Goal: Task Accomplishment & Management: Use online tool/utility

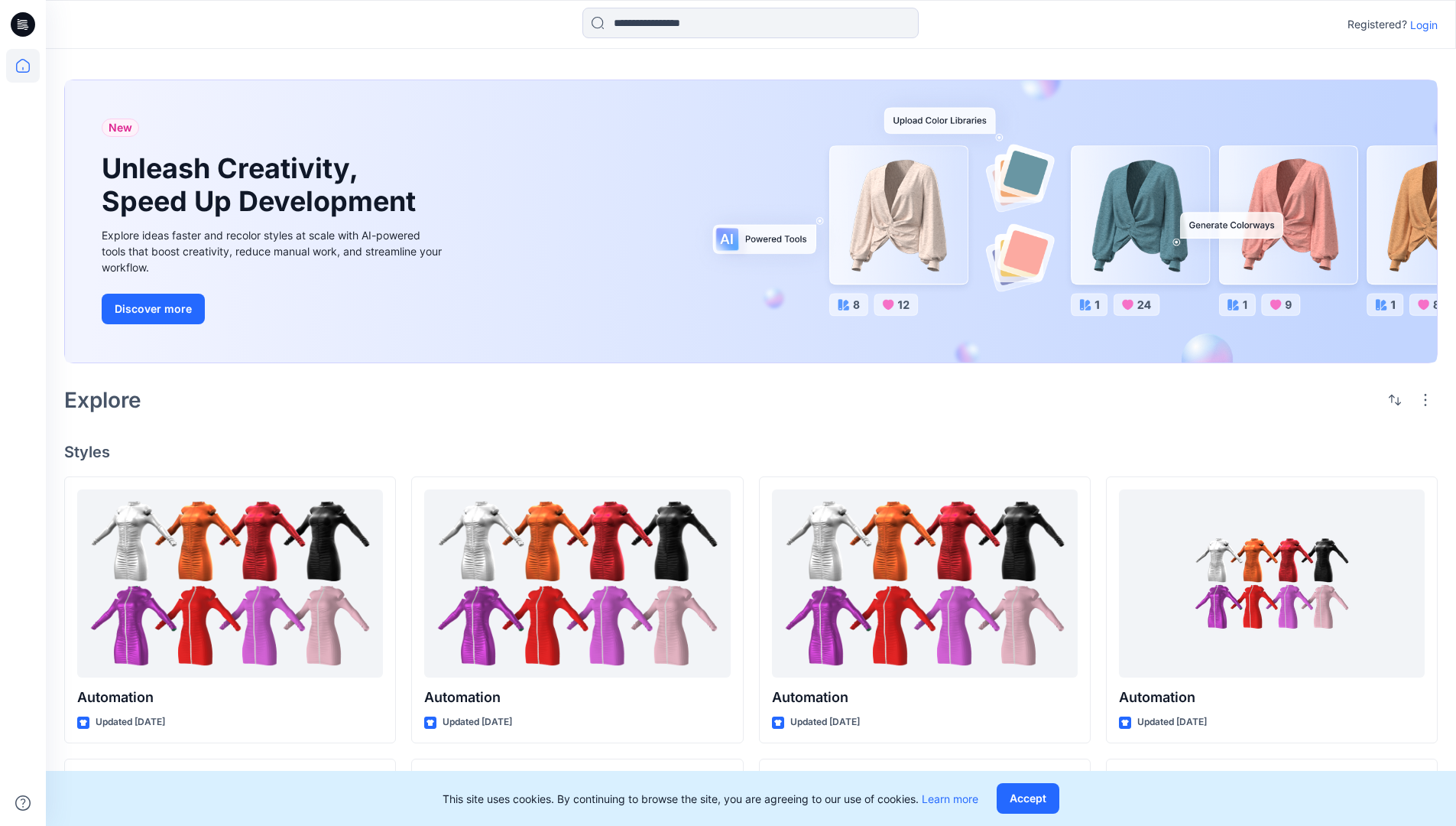
click at [1420, 25] on p "Login" at bounding box center [1423, 24] width 27 height 16
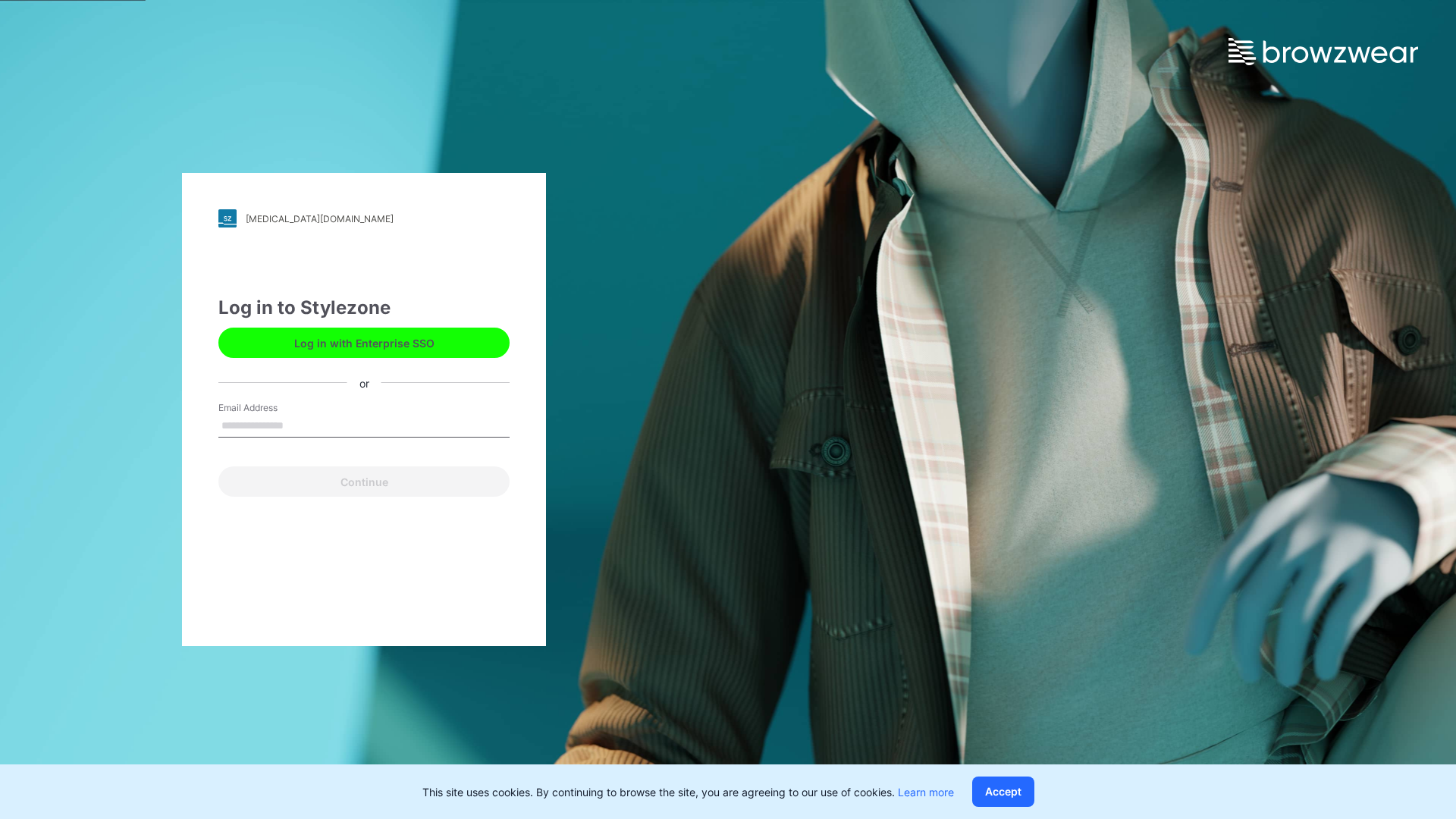
click at [299, 424] on input "Email Address" at bounding box center [364, 426] width 291 height 23
type input "**********"
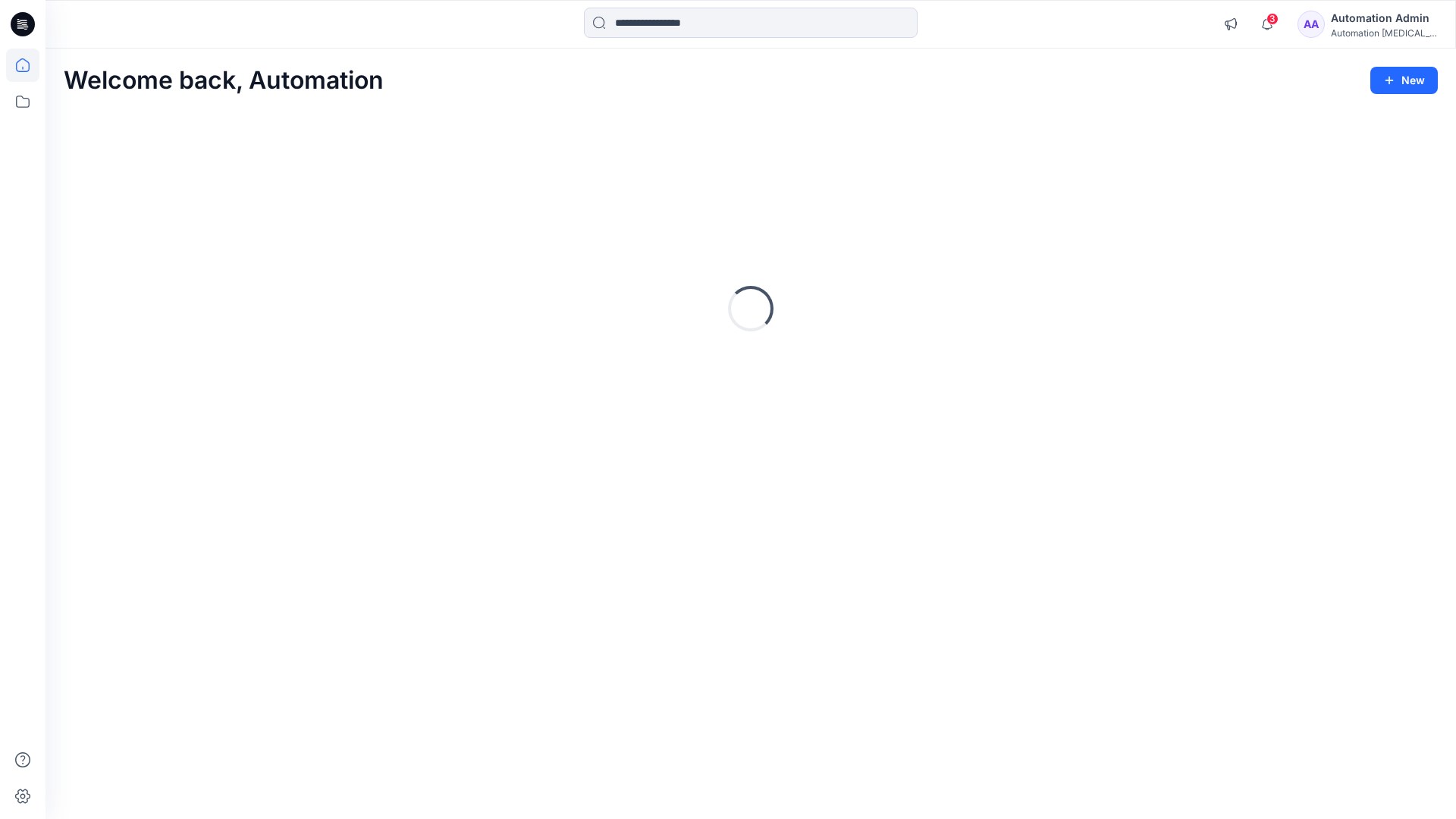
click at [29, 65] on icon at bounding box center [22, 65] width 14 height 14
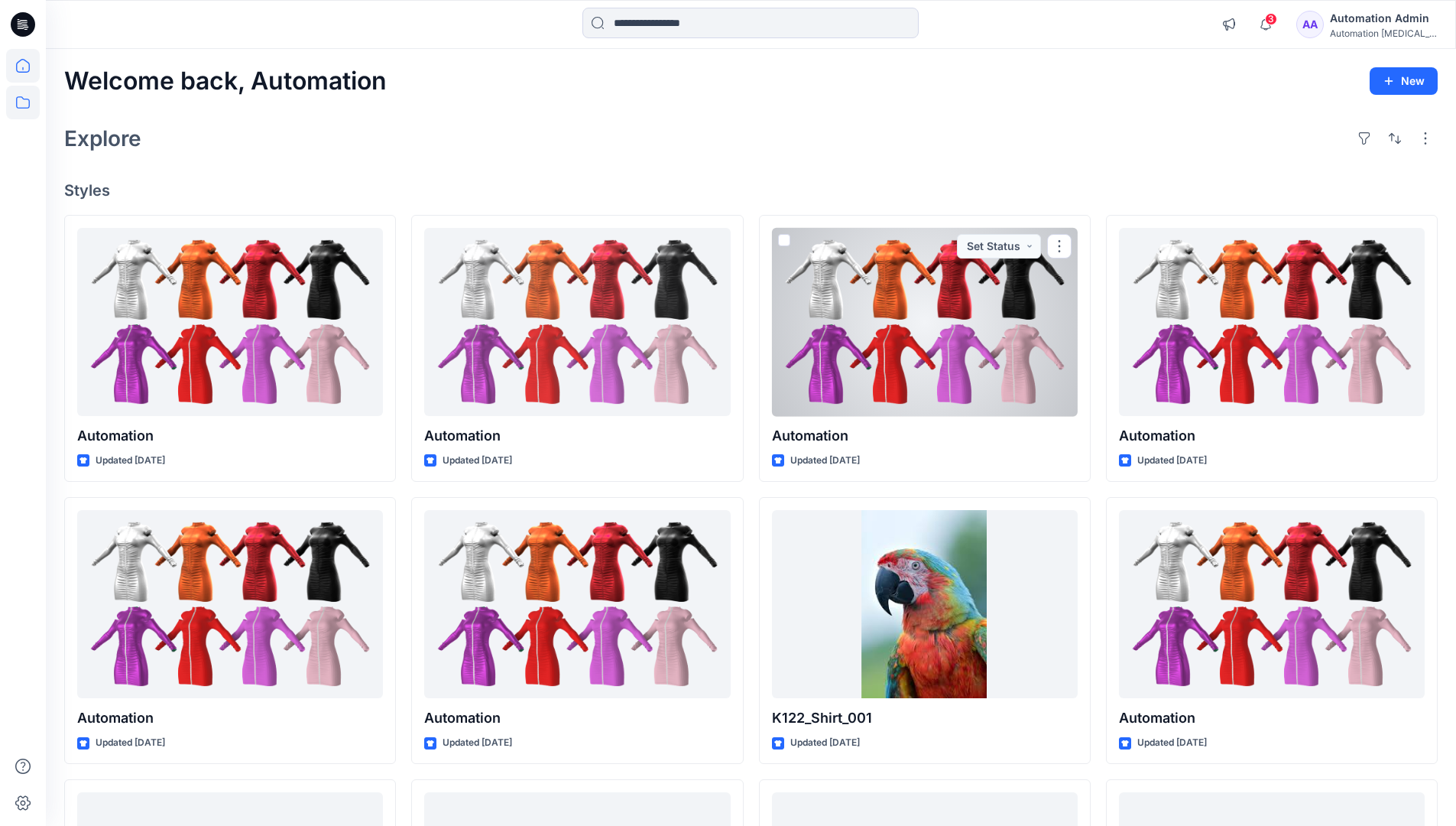
click at [26, 106] on icon at bounding box center [22, 102] width 34 height 34
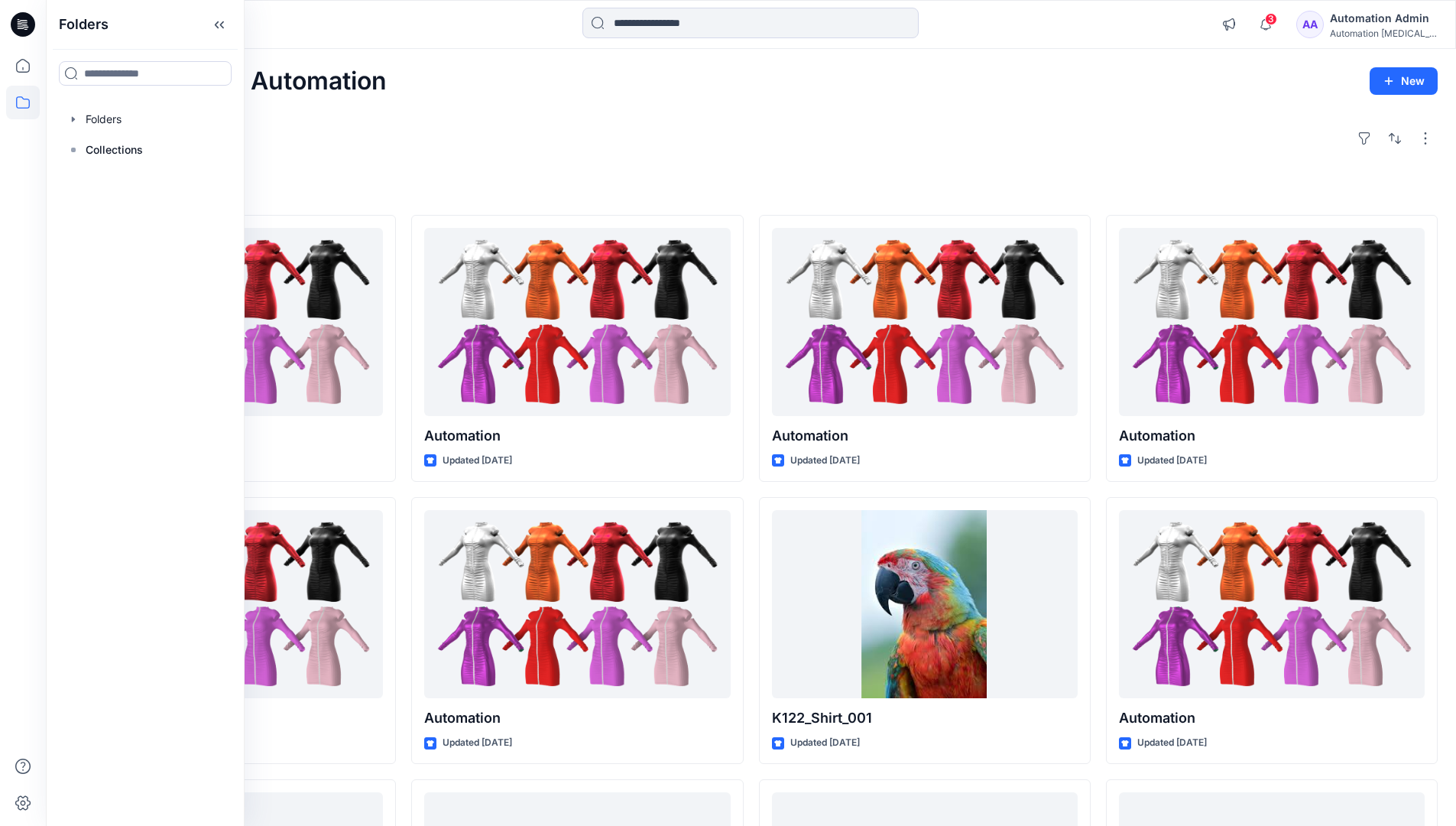
click at [536, 153] on div "Explore" at bounding box center [751, 138] width 1373 height 37
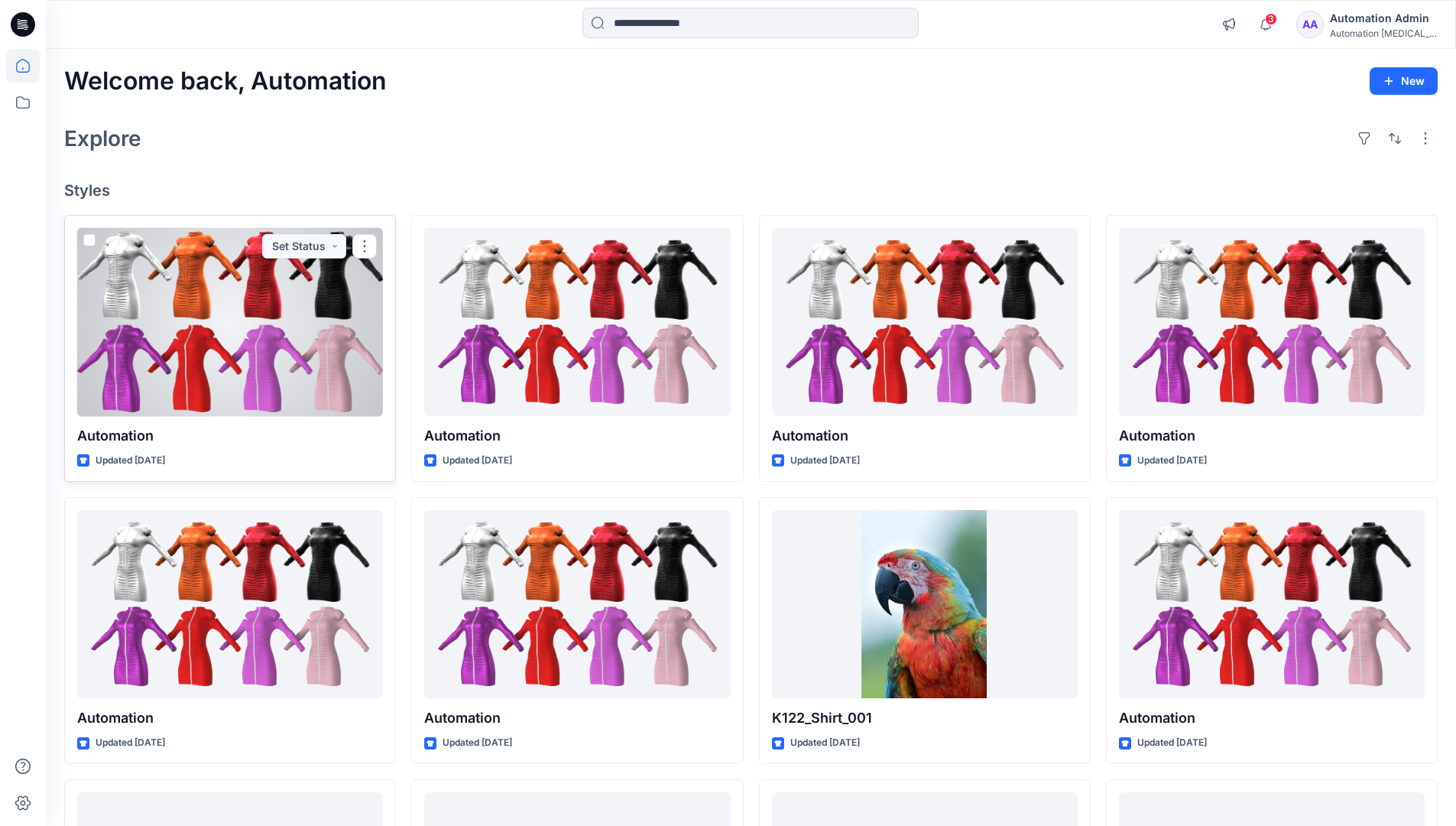
click at [91, 241] on span at bounding box center [89, 240] width 12 height 12
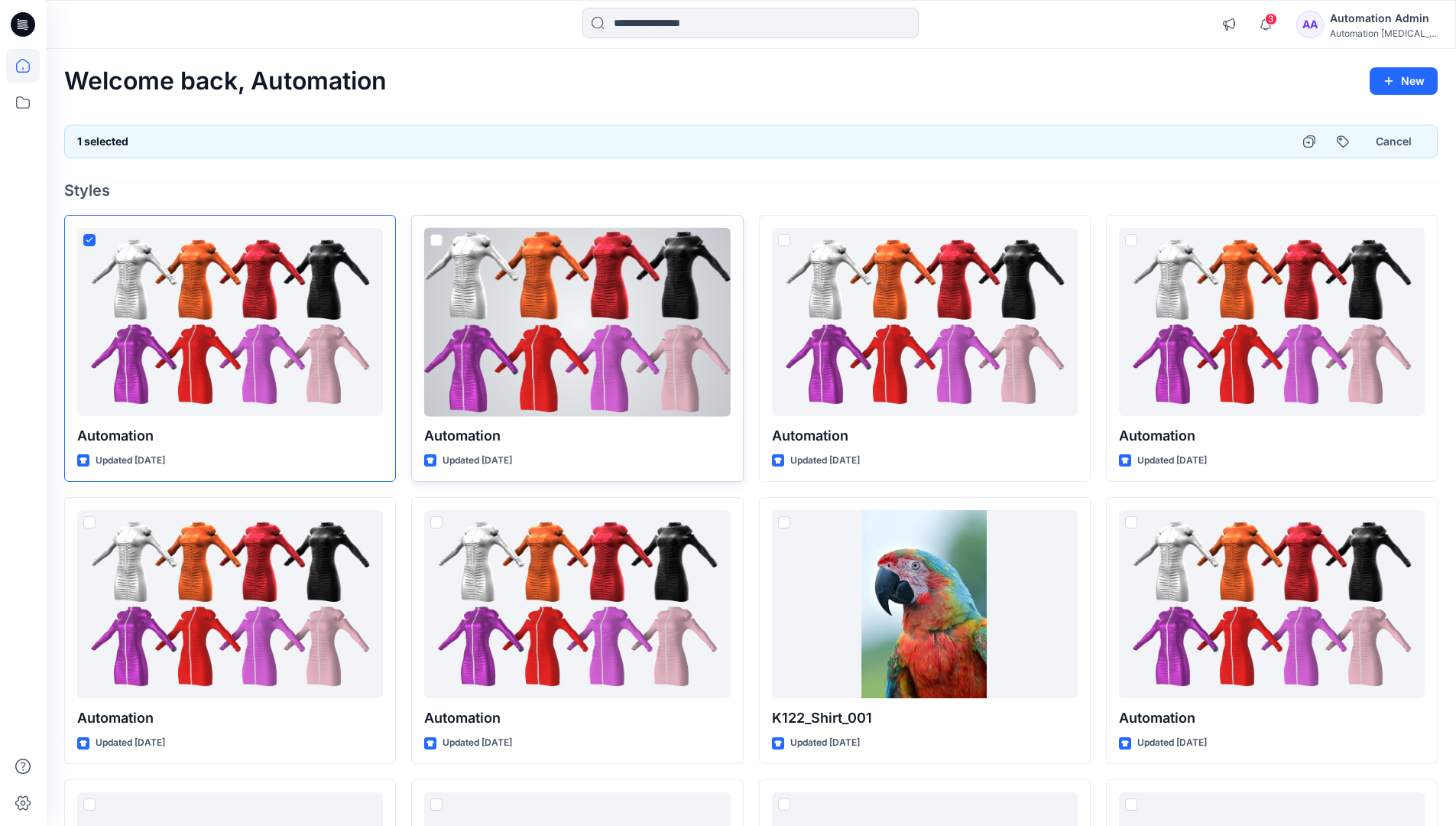
click at [438, 243] on span at bounding box center [436, 240] width 12 height 12
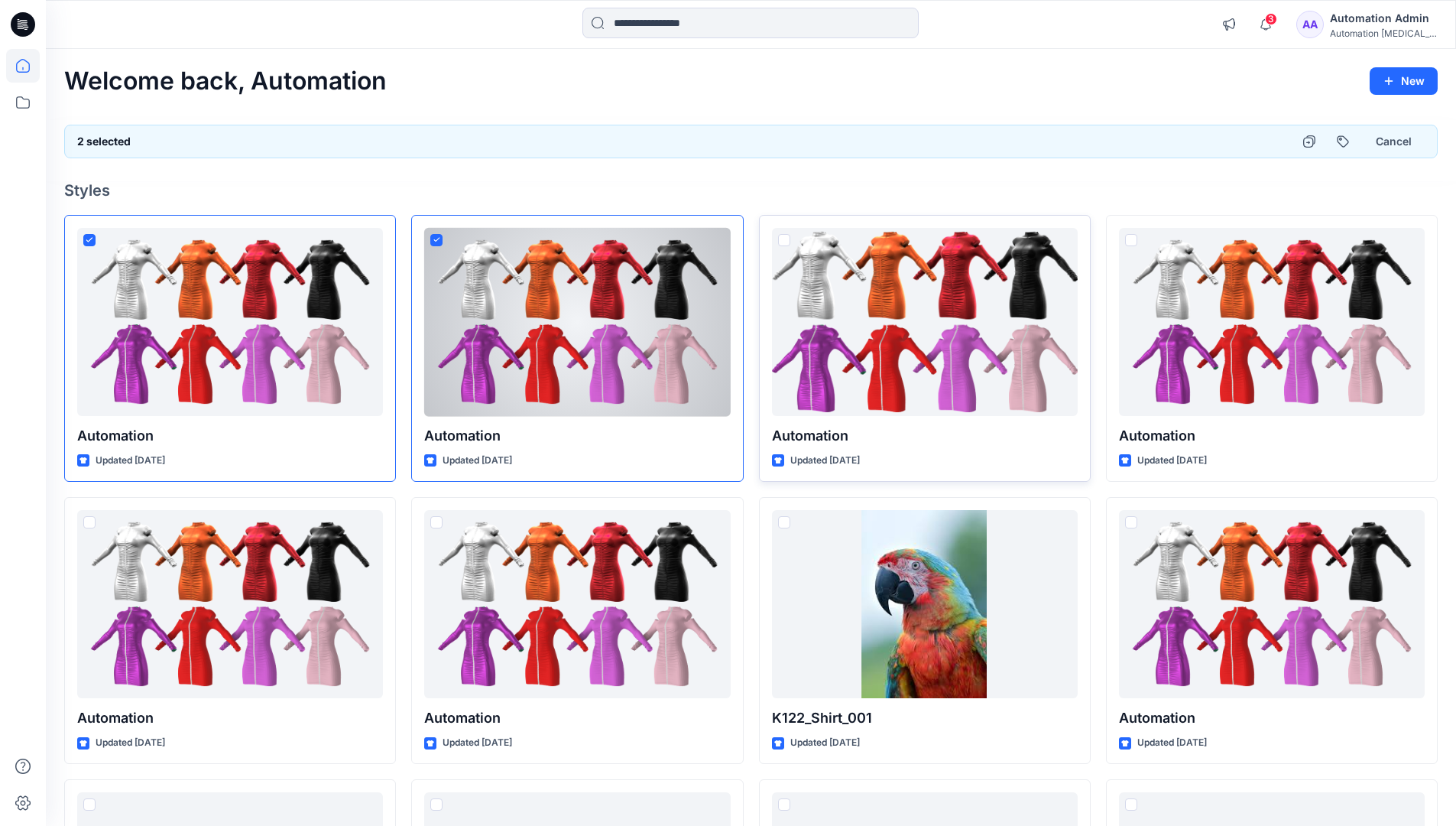
click at [785, 239] on span at bounding box center [784, 240] width 12 height 12
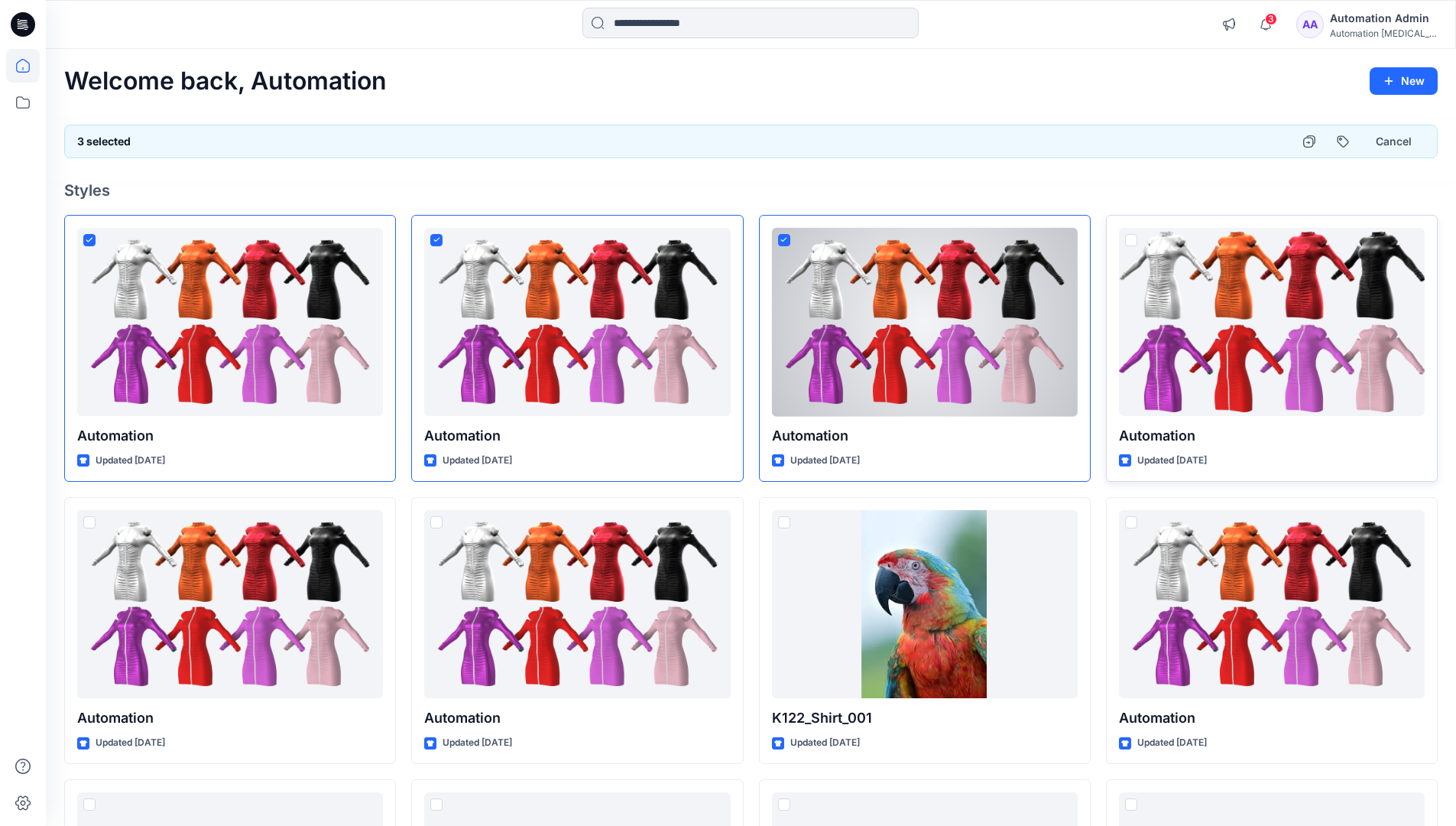
click at [1131, 238] on span at bounding box center [1131, 240] width 12 height 12
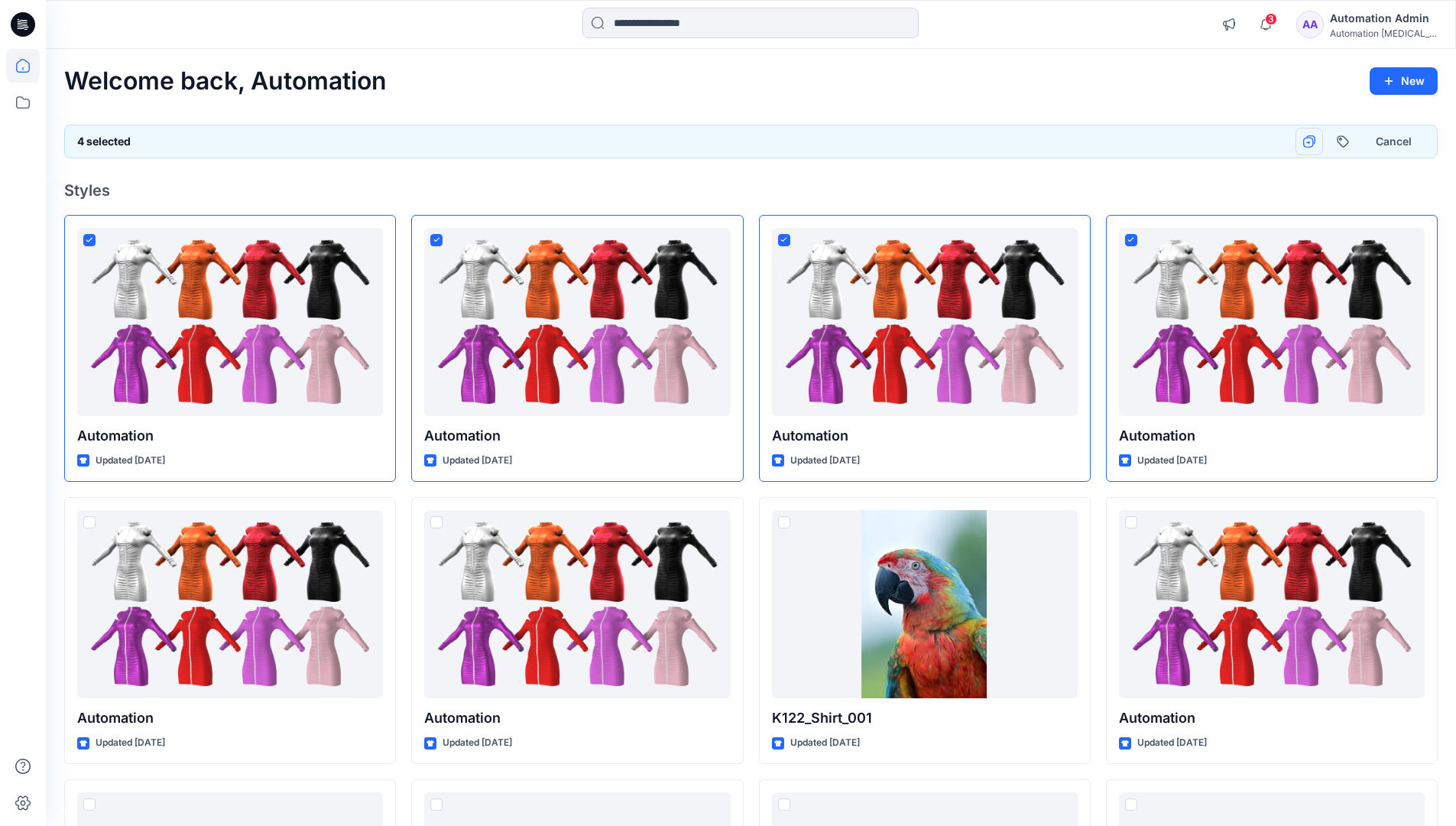
click at [1309, 141] on icon "button" at bounding box center [1309, 141] width 12 height 12
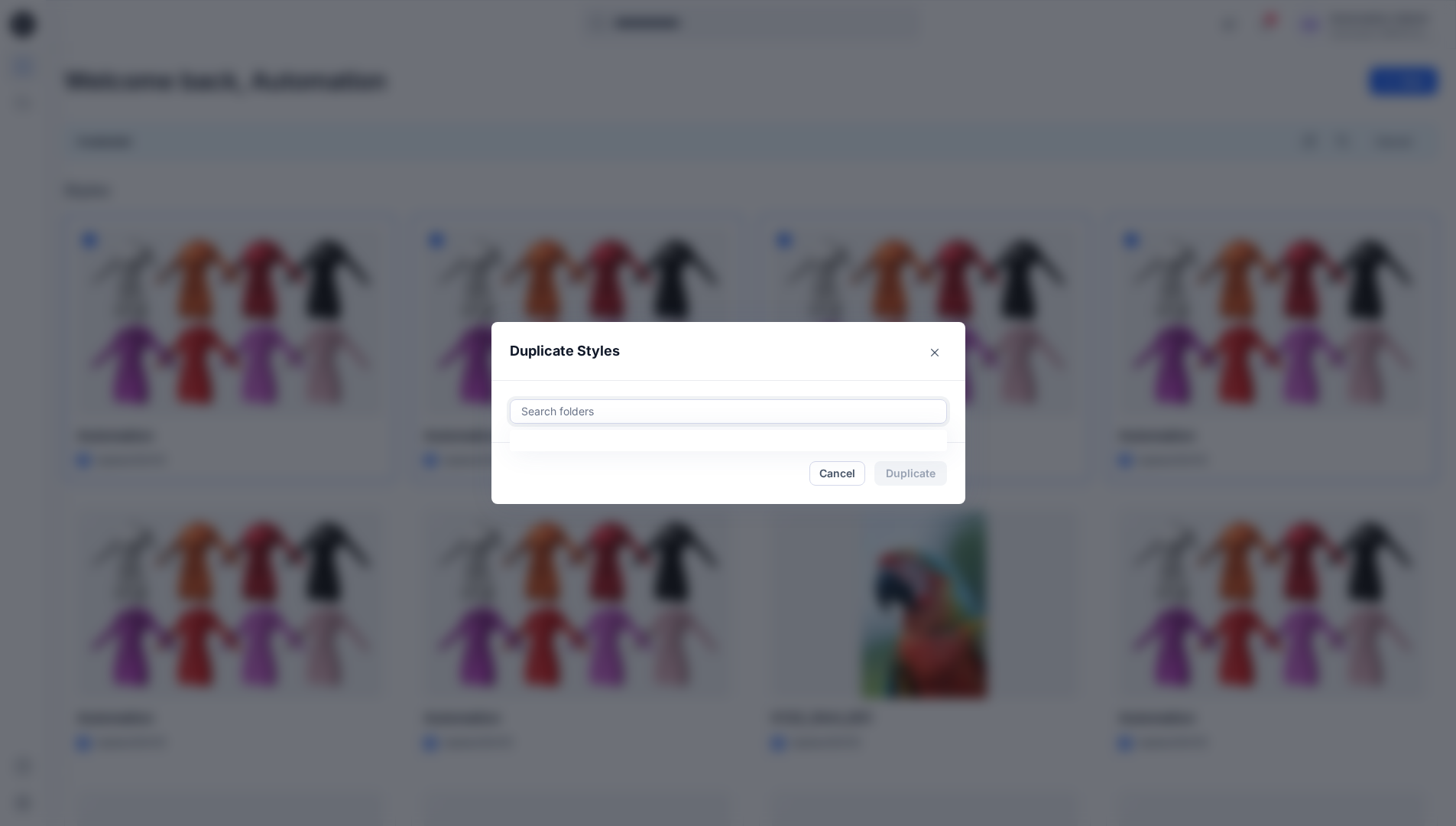
click at [587, 404] on div at bounding box center [728, 411] width 417 height 18
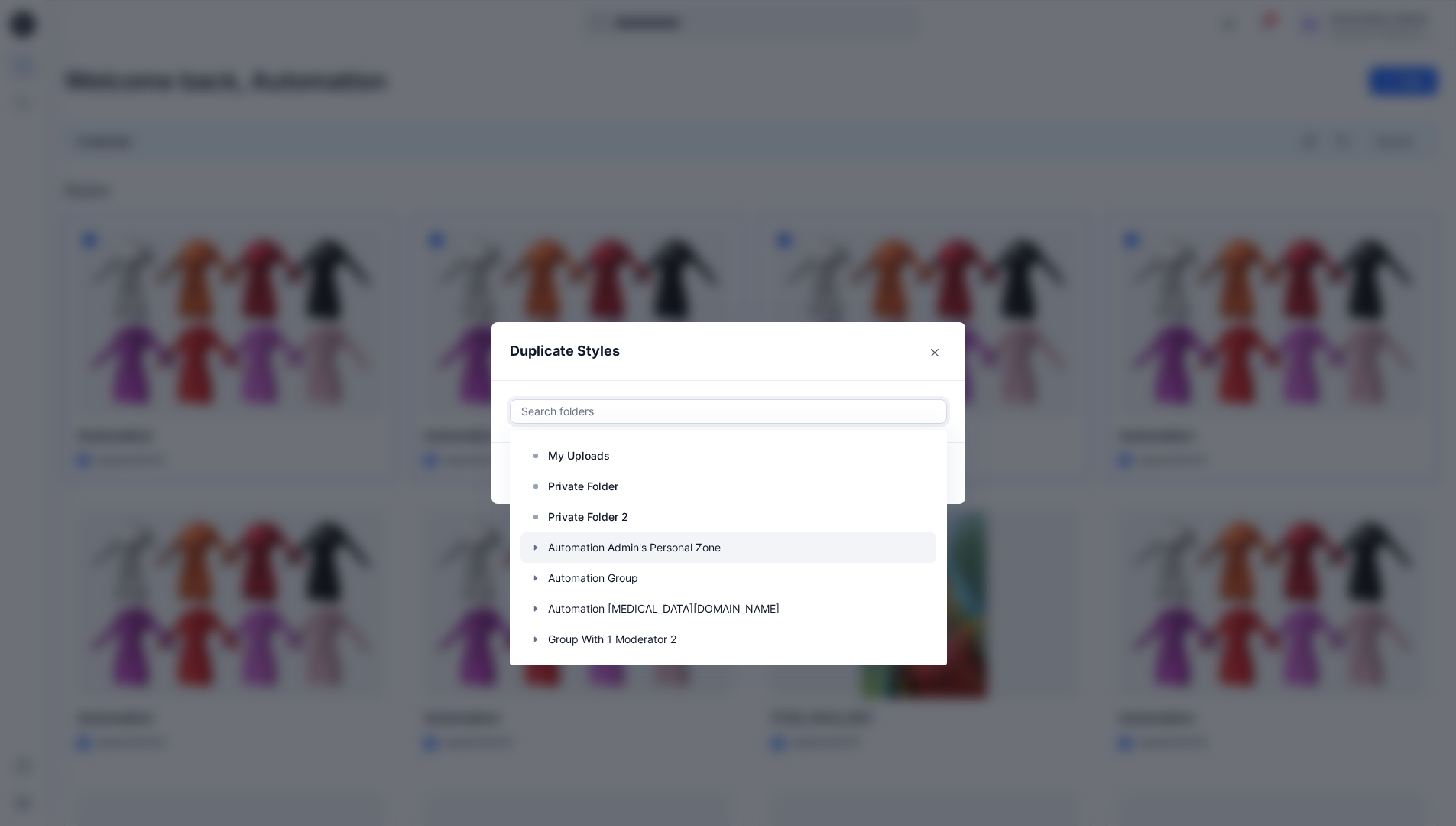
click at [542, 544] on icon "button" at bounding box center [536, 547] width 12 height 12
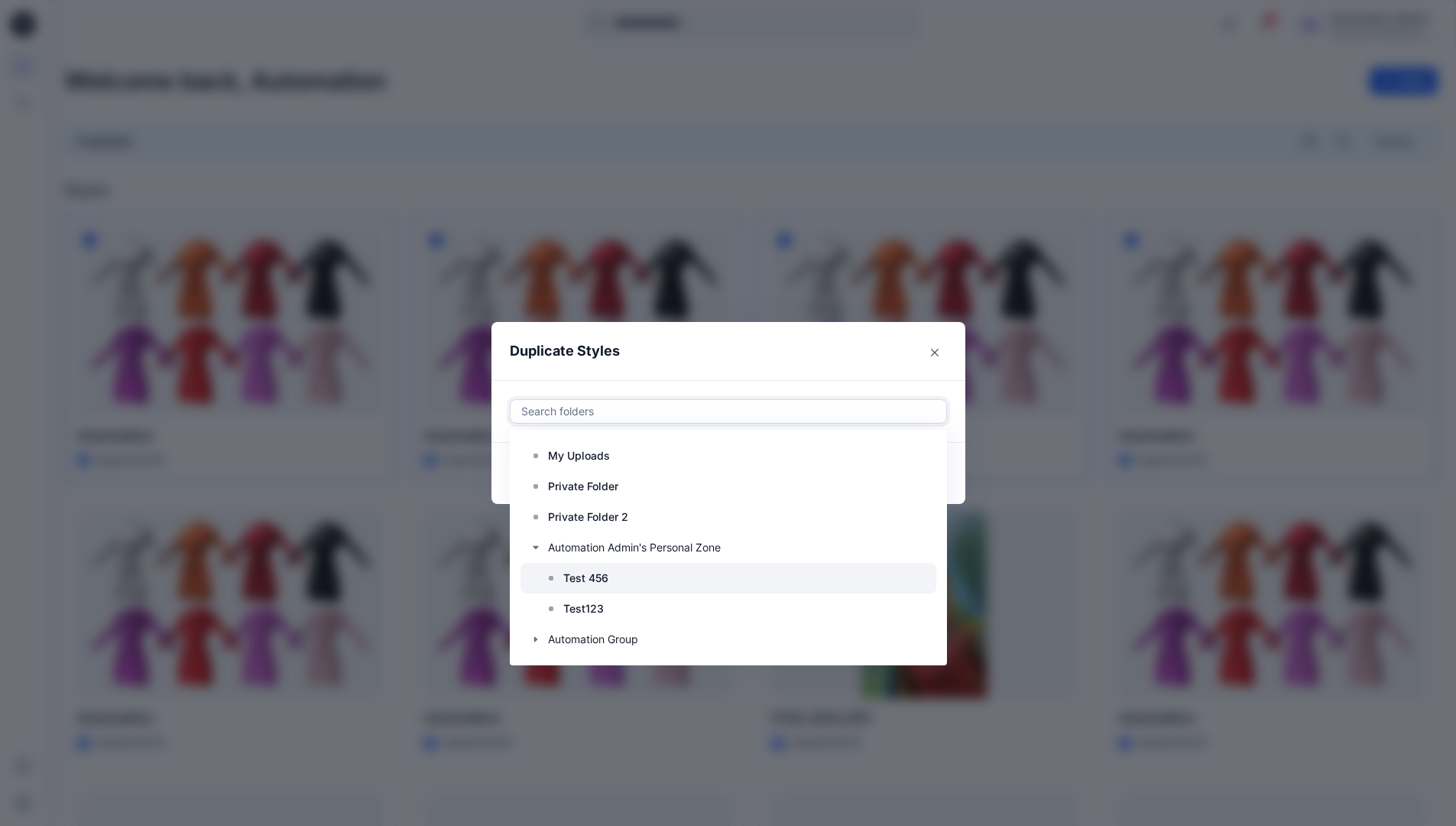
click at [587, 574] on p "Test 456" at bounding box center [585, 578] width 45 height 18
click at [773, 350] on header "Duplicate Styles" at bounding box center [713, 350] width 443 height 58
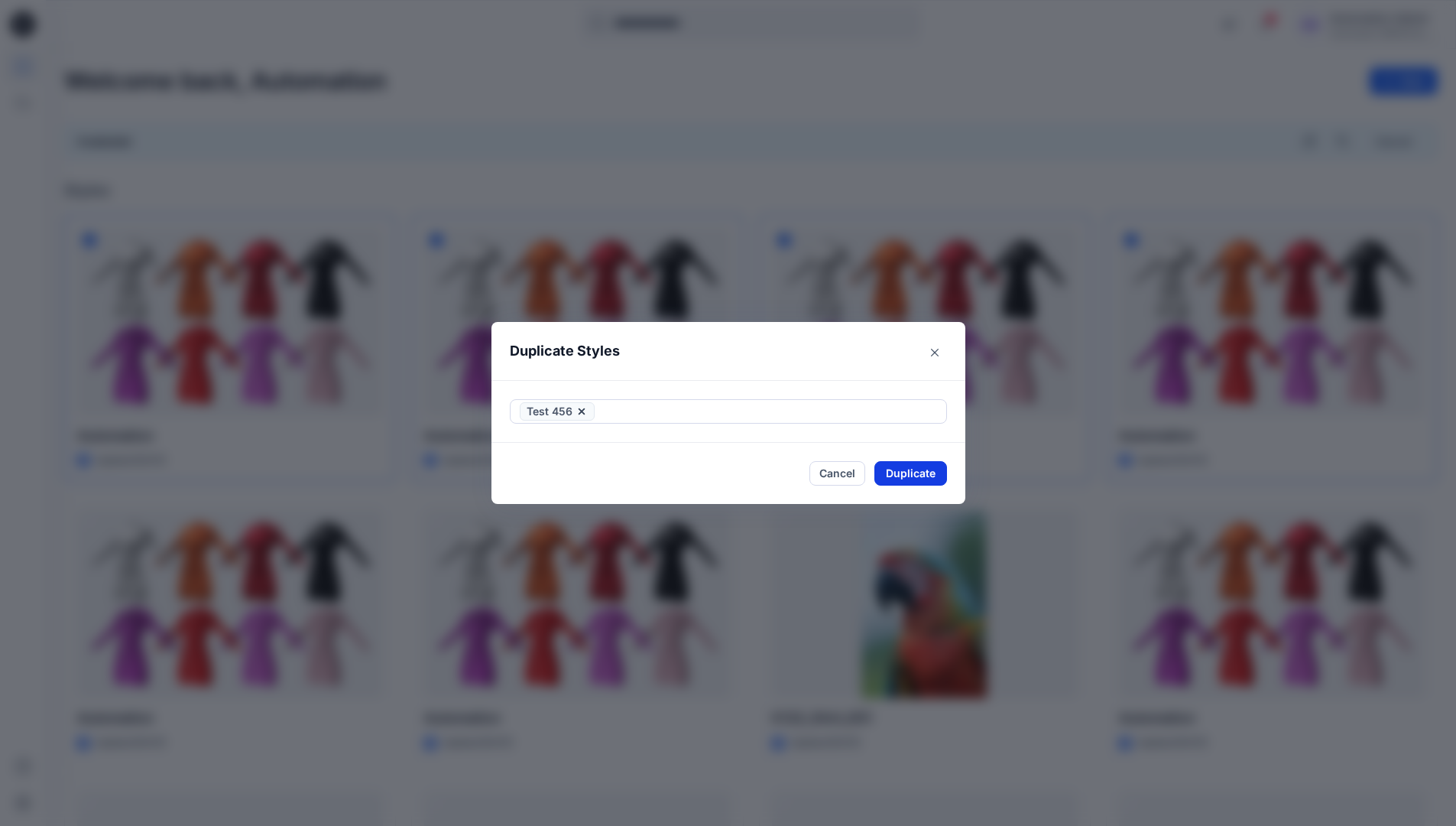
click at [919, 480] on button "Duplicate" at bounding box center [911, 473] width 73 height 25
click at [840, 473] on div "Cancel Loading..." at bounding box center [728, 473] width 437 height 26
